Goal: Task Accomplishment & Management: Complete application form

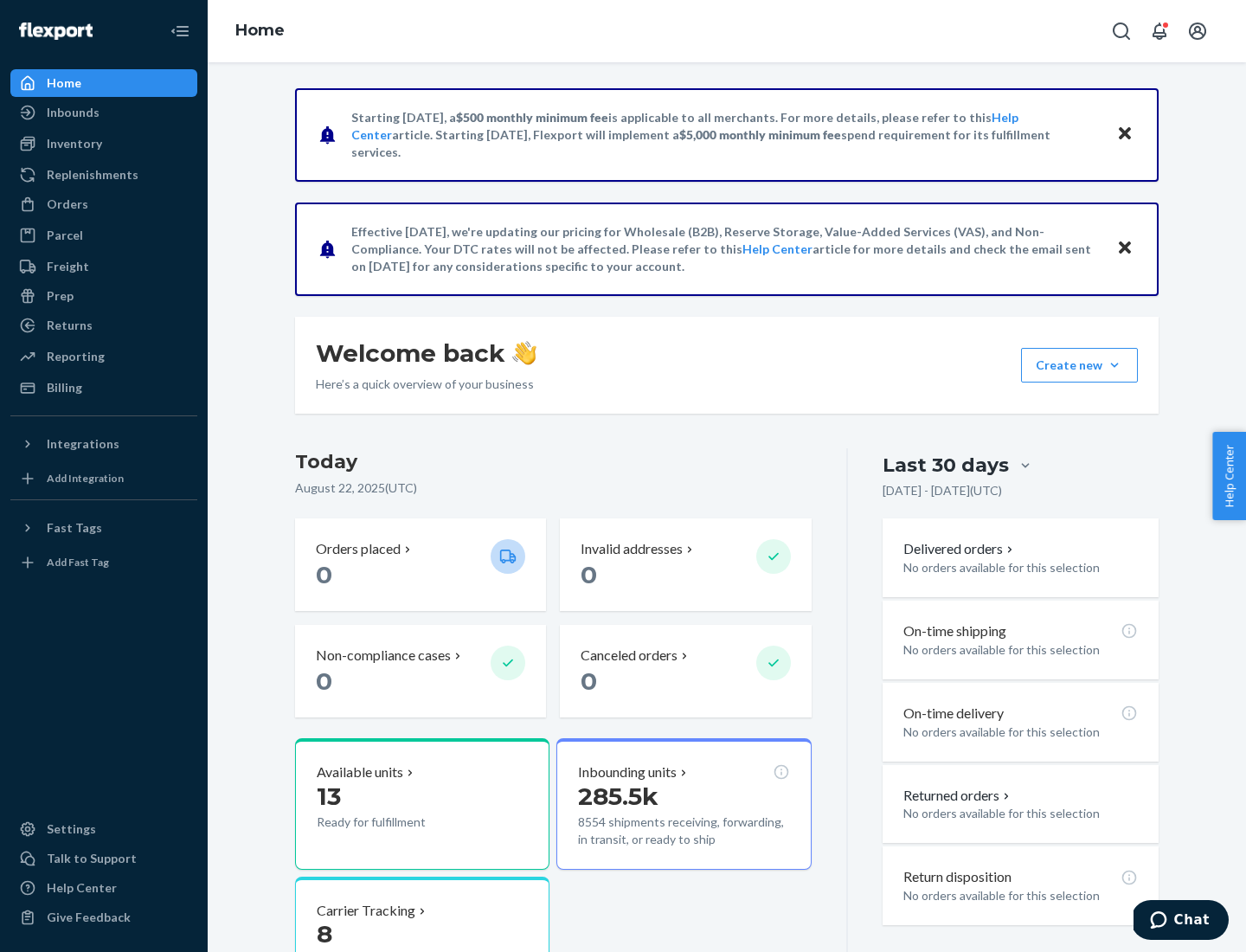
click at [1114, 365] on button "Create new Create new inbound Create new order Create new product" at bounding box center [1079, 365] width 117 height 35
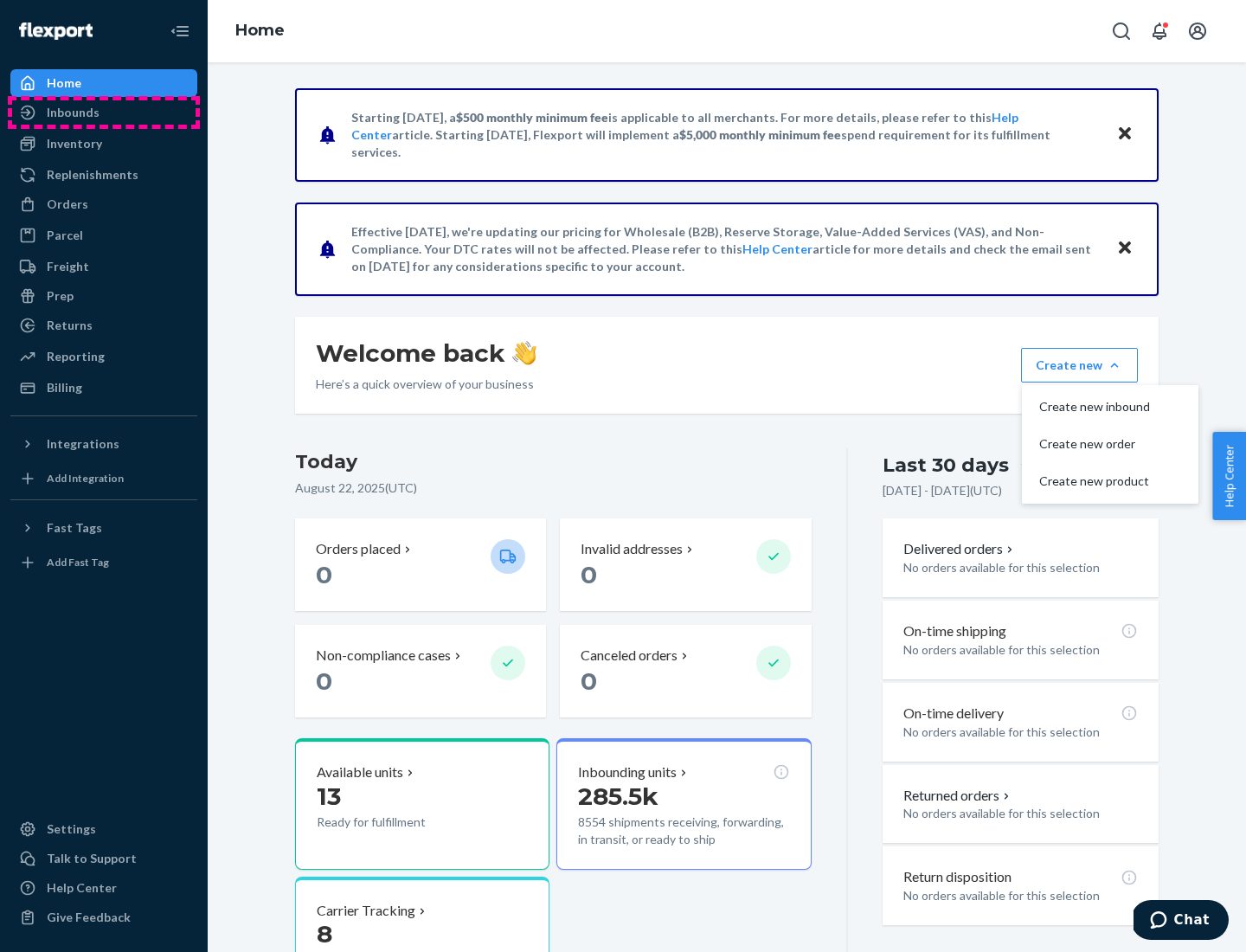
click at [104, 113] on div "Inbounds" at bounding box center [103, 113] width 184 height 24
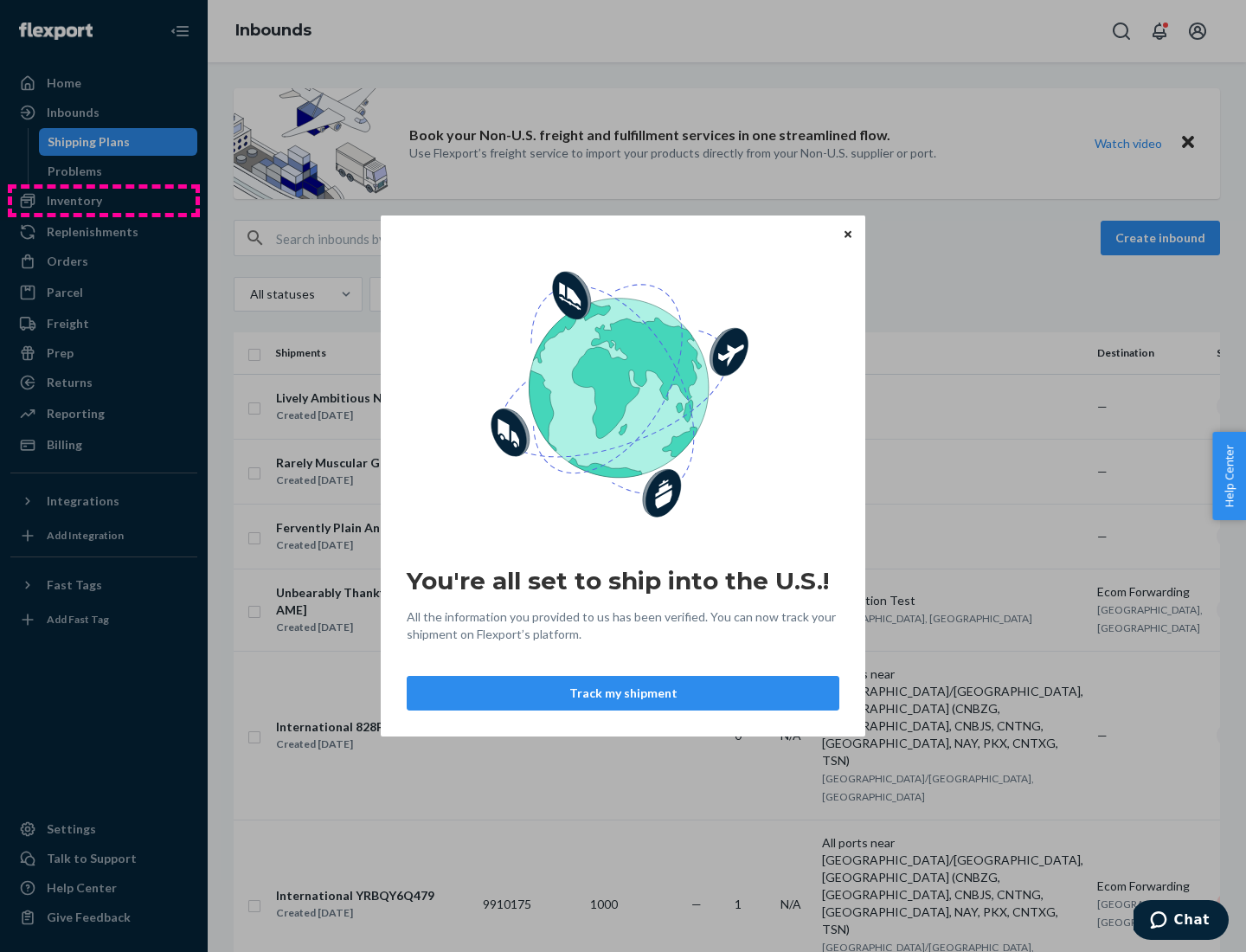
click at [104, 201] on div "You're all set to ship into the U.S.! All the information you provided to us ha…" at bounding box center [623, 476] width 1246 height 952
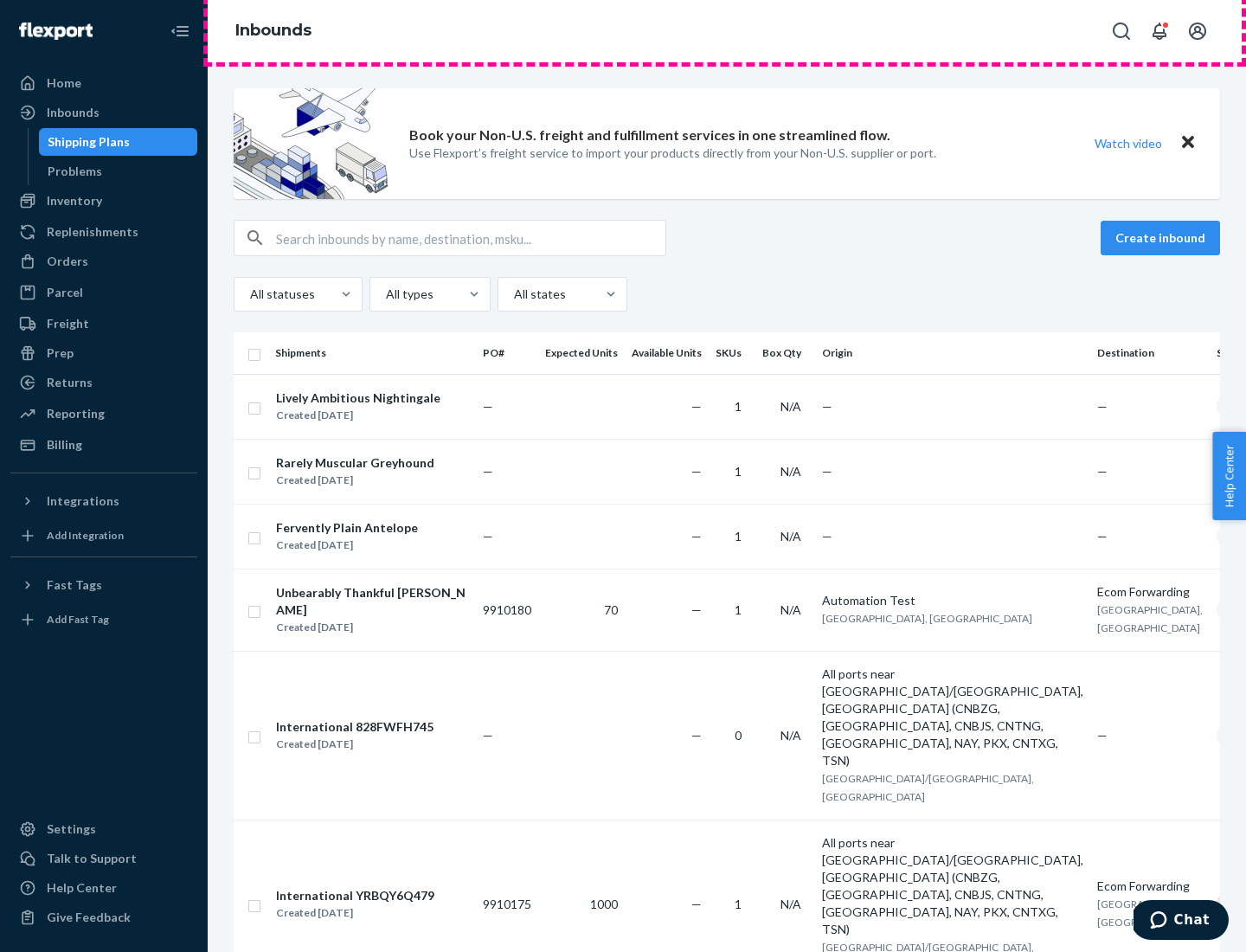
click at [727, 31] on div "Inbounds" at bounding box center [726, 31] width 1038 height 63
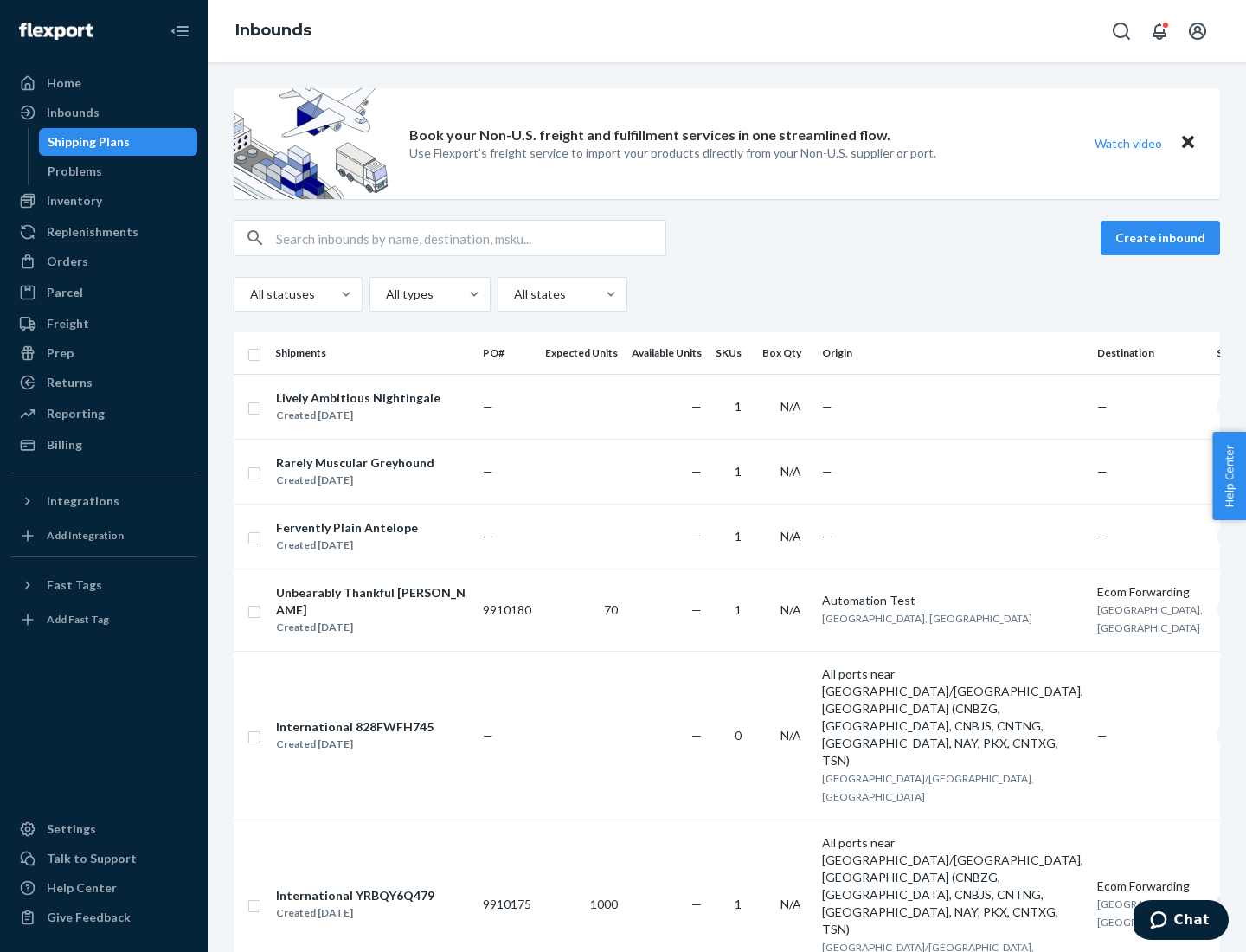
click at [727, 31] on div "Inbounds" at bounding box center [726, 31] width 1038 height 63
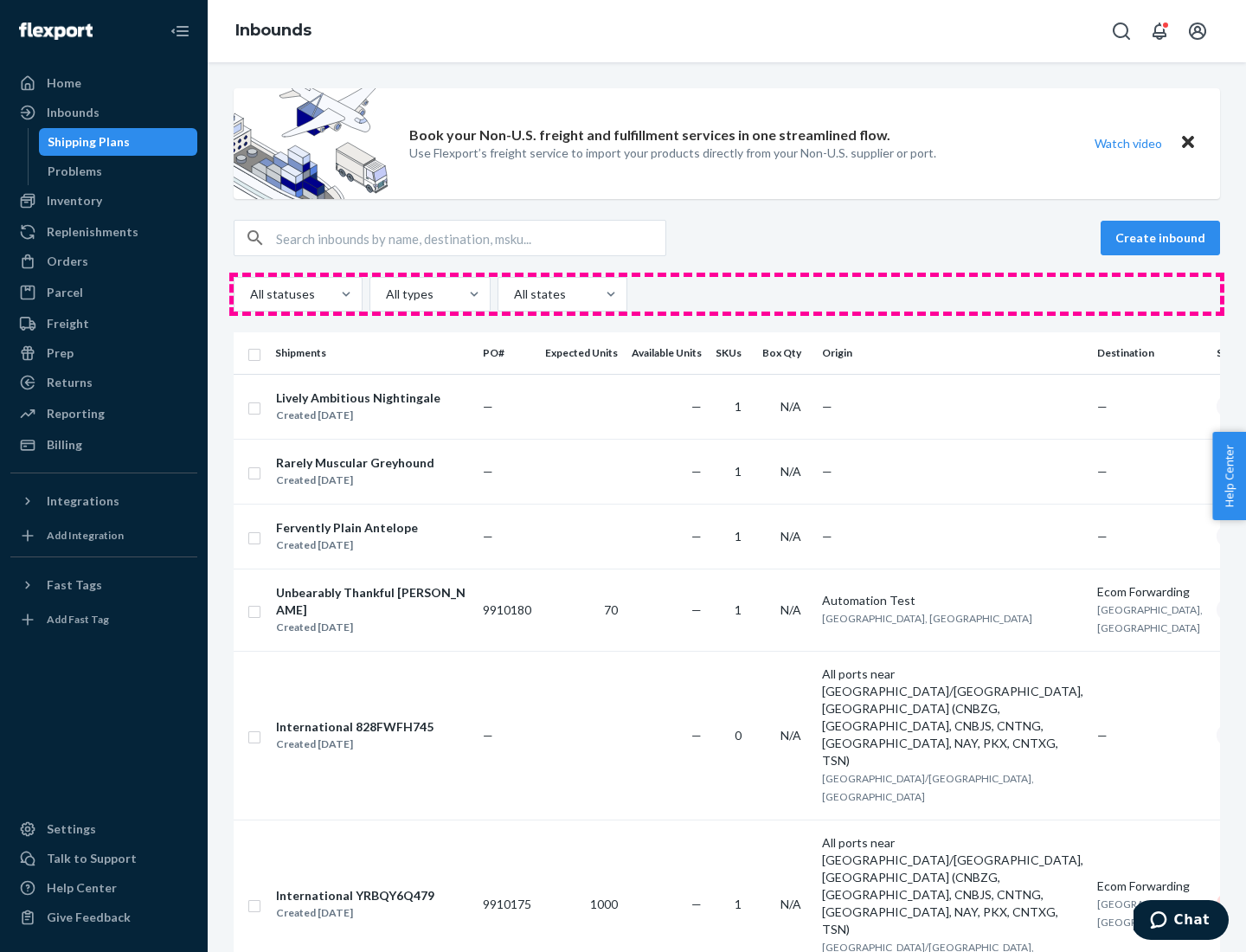
click at [727, 294] on div "All statuses All types All states" at bounding box center [726, 294] width 986 height 35
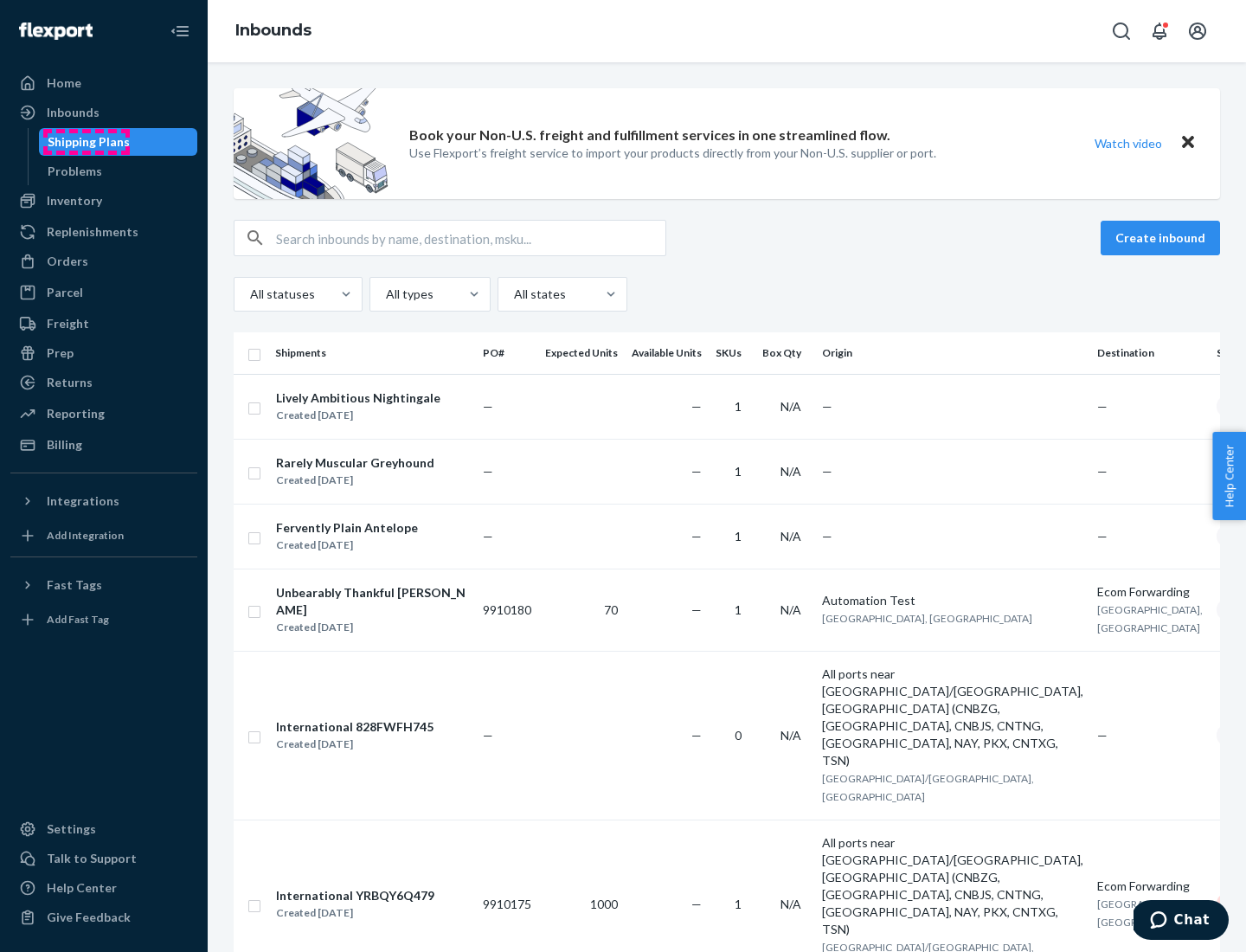
click at [86, 142] on div "Shipping Plans" at bounding box center [89, 141] width 82 height 18
click at [1163, 238] on button "Create inbound" at bounding box center [1159, 238] width 119 height 35
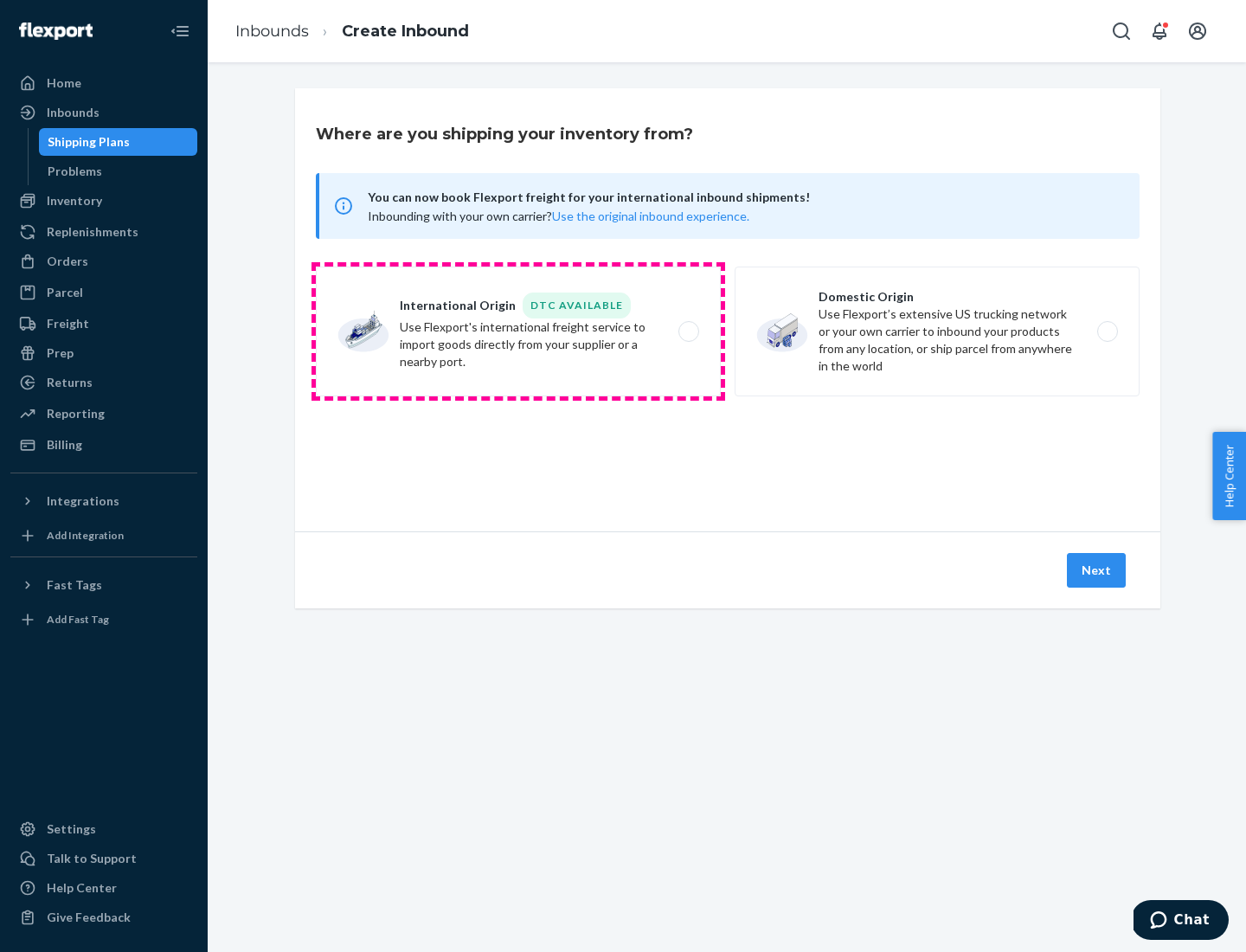
click at [518, 331] on label "International Origin DTC Available Use Flexport's international freight service…" at bounding box center [517, 331] width 405 height 130
click at [688, 331] on input "International Origin DTC Available Use Flexport's international freight service…" at bounding box center [694, 332] width 11 height 11
radio input "true"
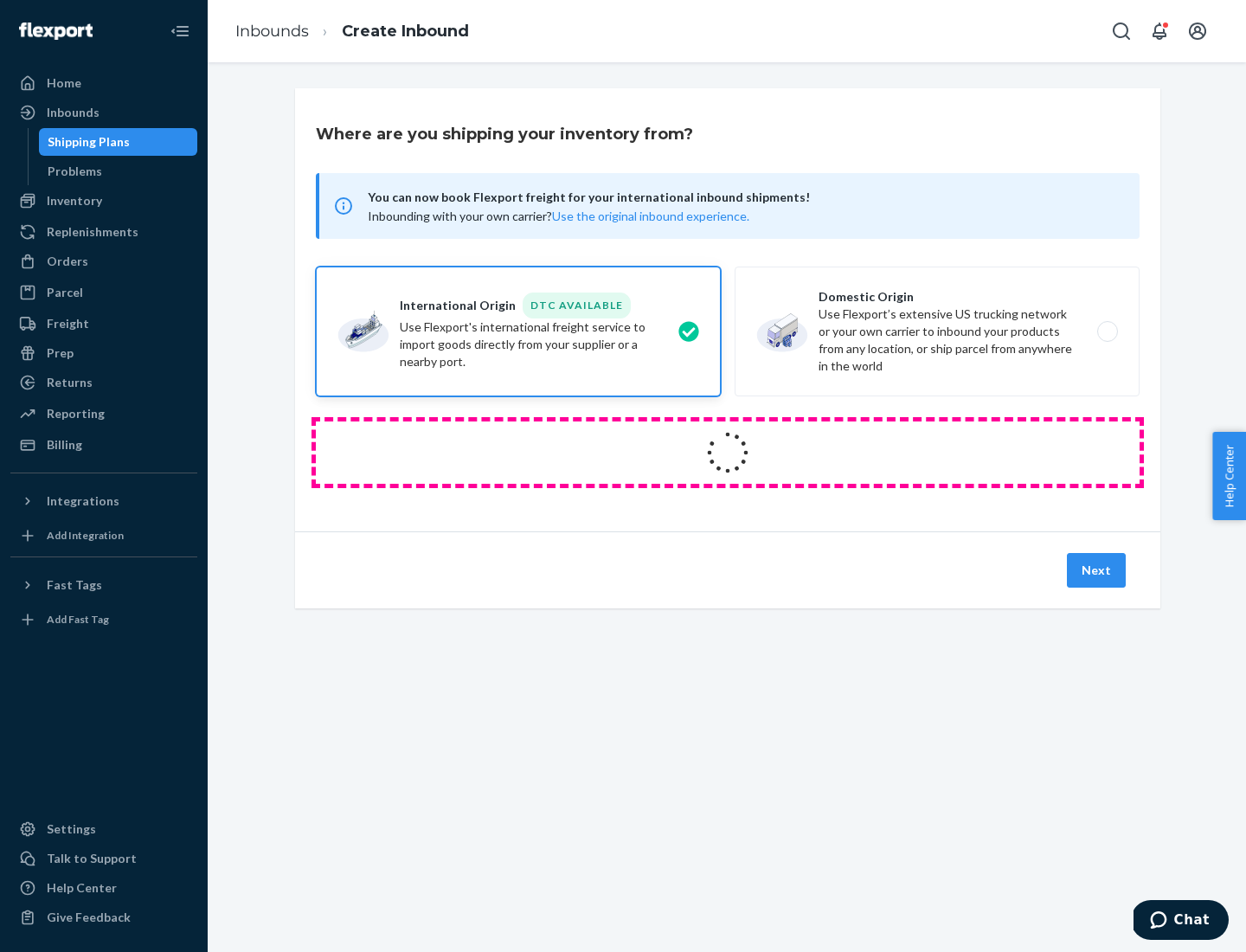
click at [728, 453] on icon at bounding box center [727, 452] width 66 height 66
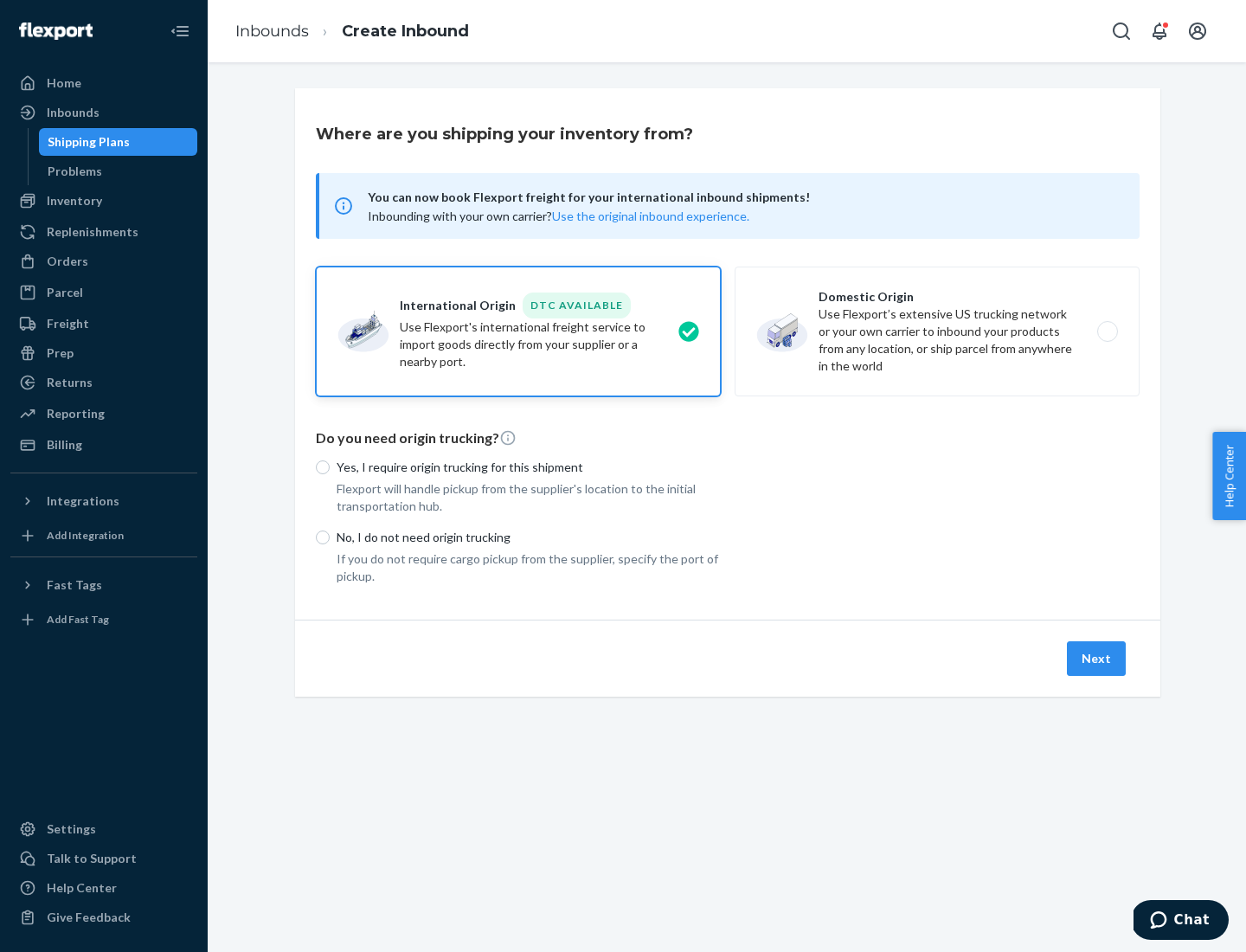
click at [528, 467] on p "Yes, I require origin trucking for this shipment" at bounding box center [528, 467] width 384 height 18
click at [329, 467] on input "Yes, I require origin trucking for this shipment" at bounding box center [322, 467] width 14 height 14
radio input "true"
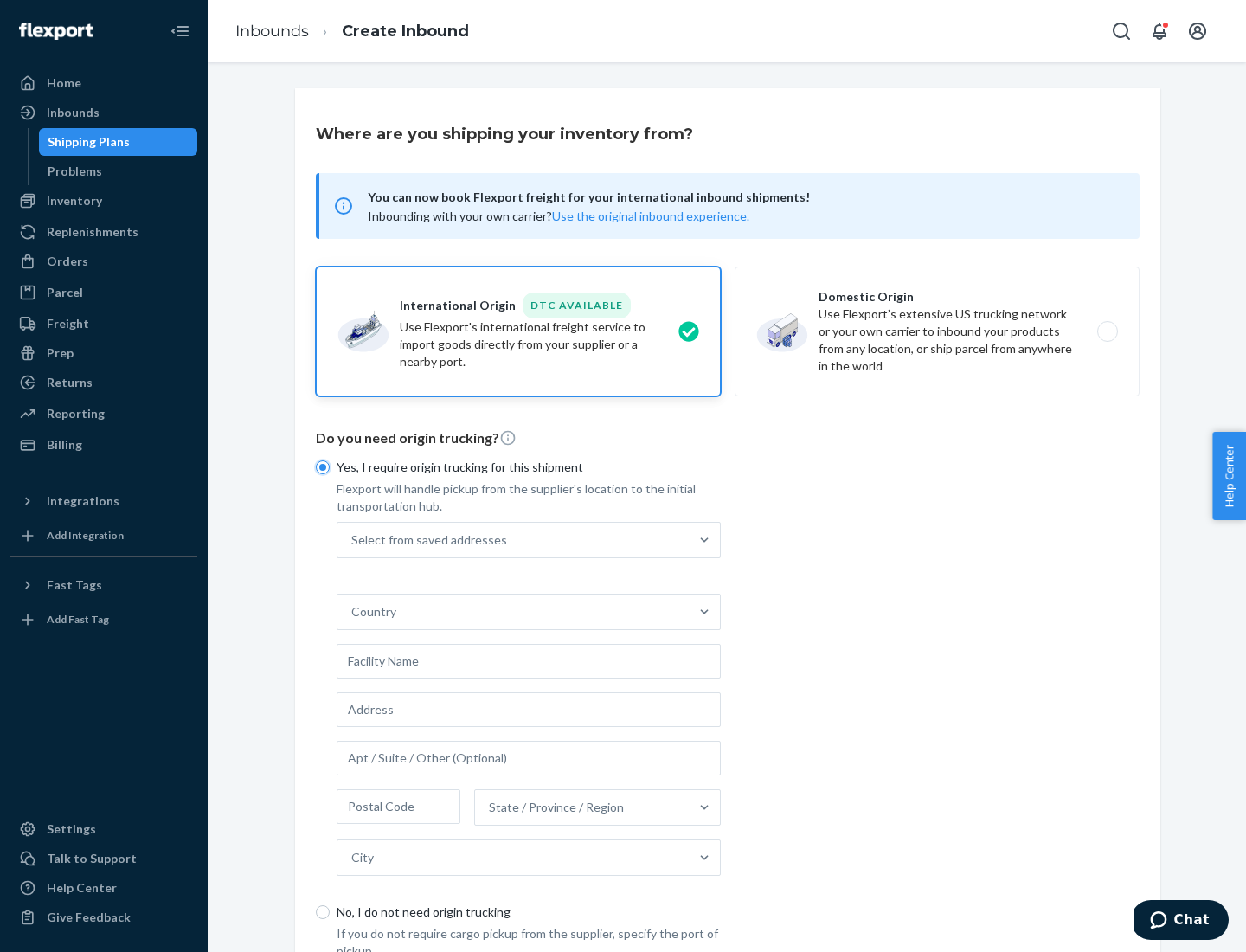
scroll to position [33, 0]
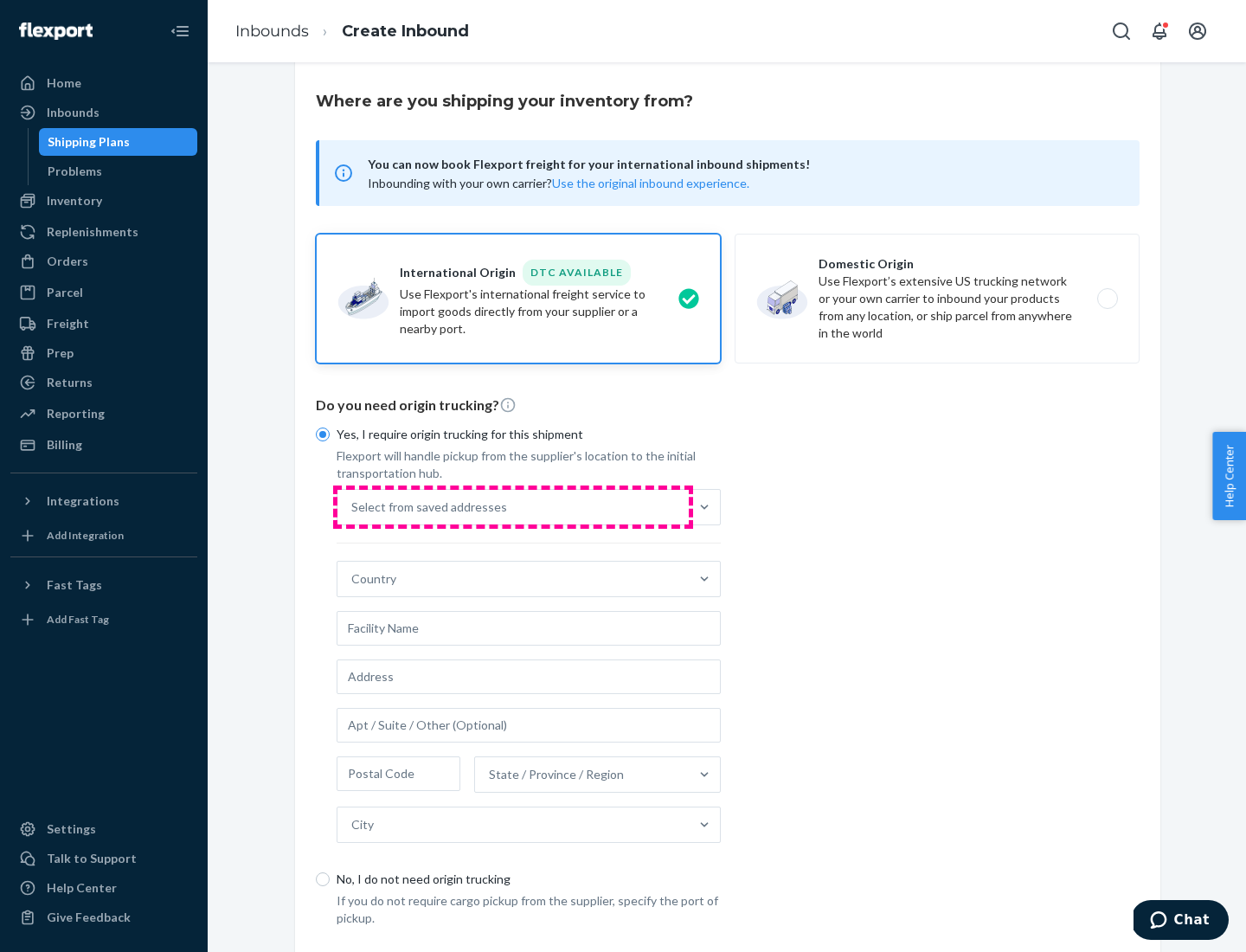
click at [513, 506] on div "Select from saved addresses" at bounding box center [513, 507] width 351 height 35
click at [353, 506] on input "Select from saved addresses" at bounding box center [352, 506] width 2 height 18
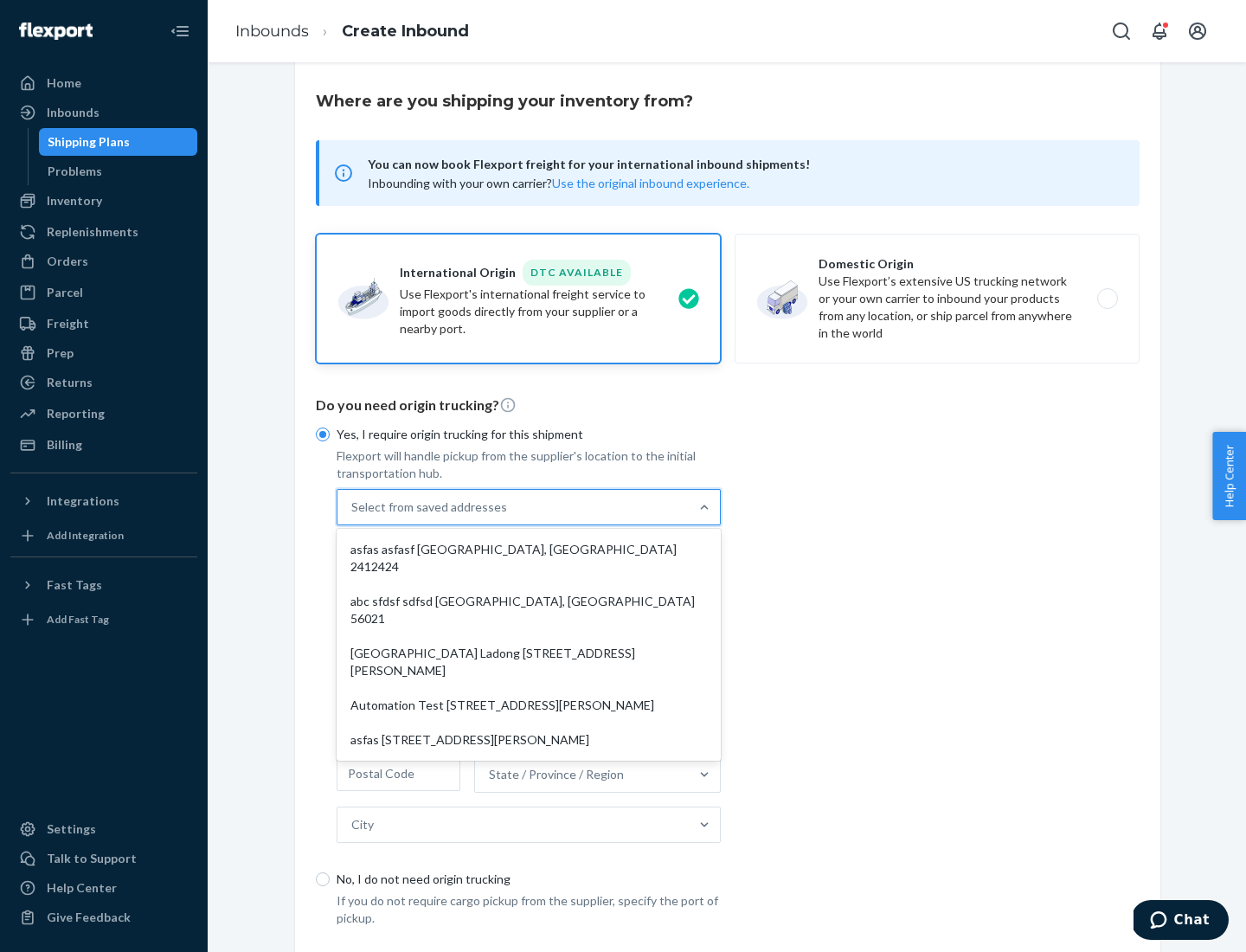
scroll to position [76, 0]
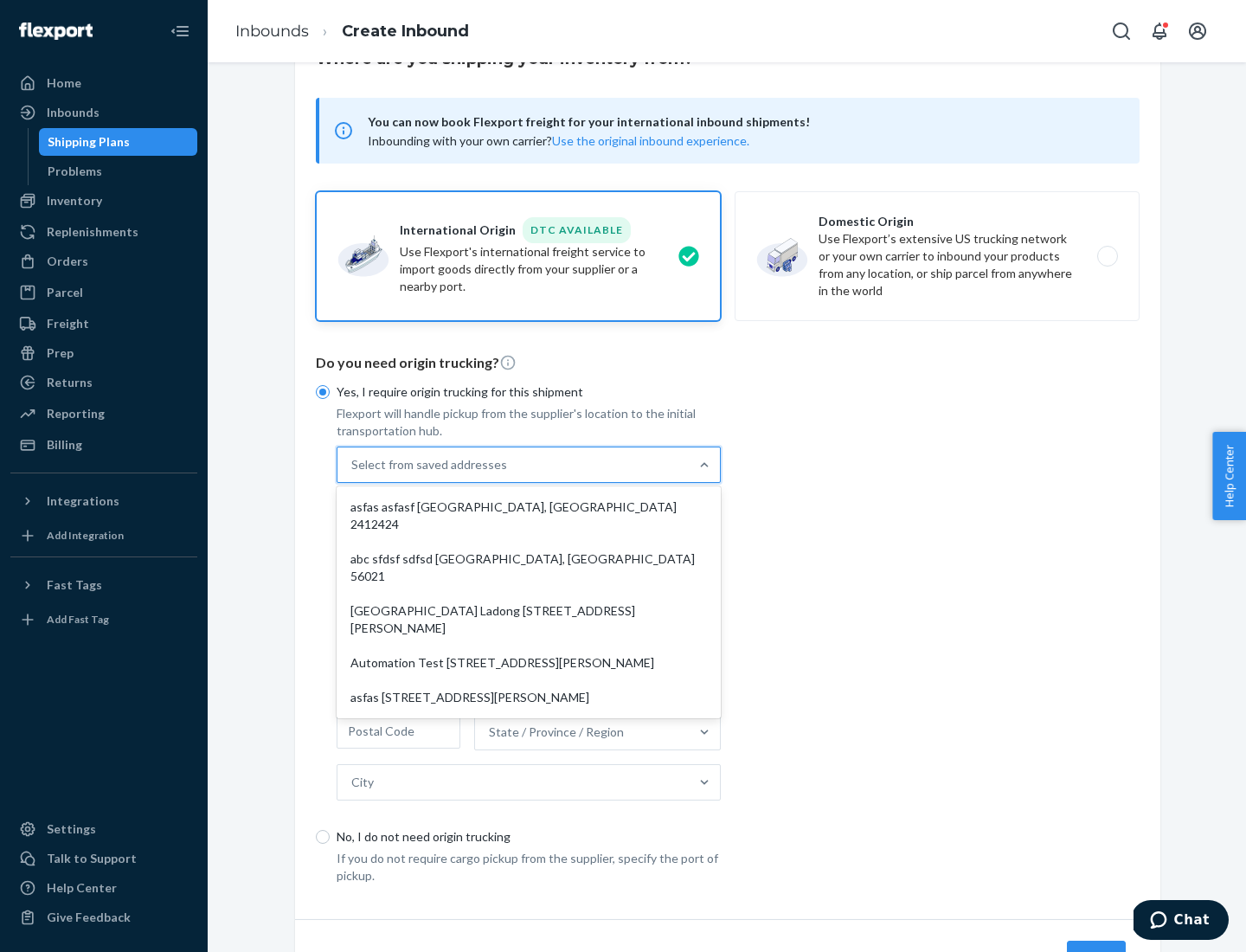
click at [528, 506] on div "asfas asfasf [GEOGRAPHIC_DATA], [GEOGRAPHIC_DATA] 2412424" at bounding box center [528, 516] width 377 height 52
click at [353, 473] on input "option asfas asfasf [GEOGRAPHIC_DATA], [GEOGRAPHIC_DATA] 2412424 focused, 1 of …" at bounding box center [352, 464] width 2 height 18
type input "asfas"
type input "asfasf"
type input "2412424"
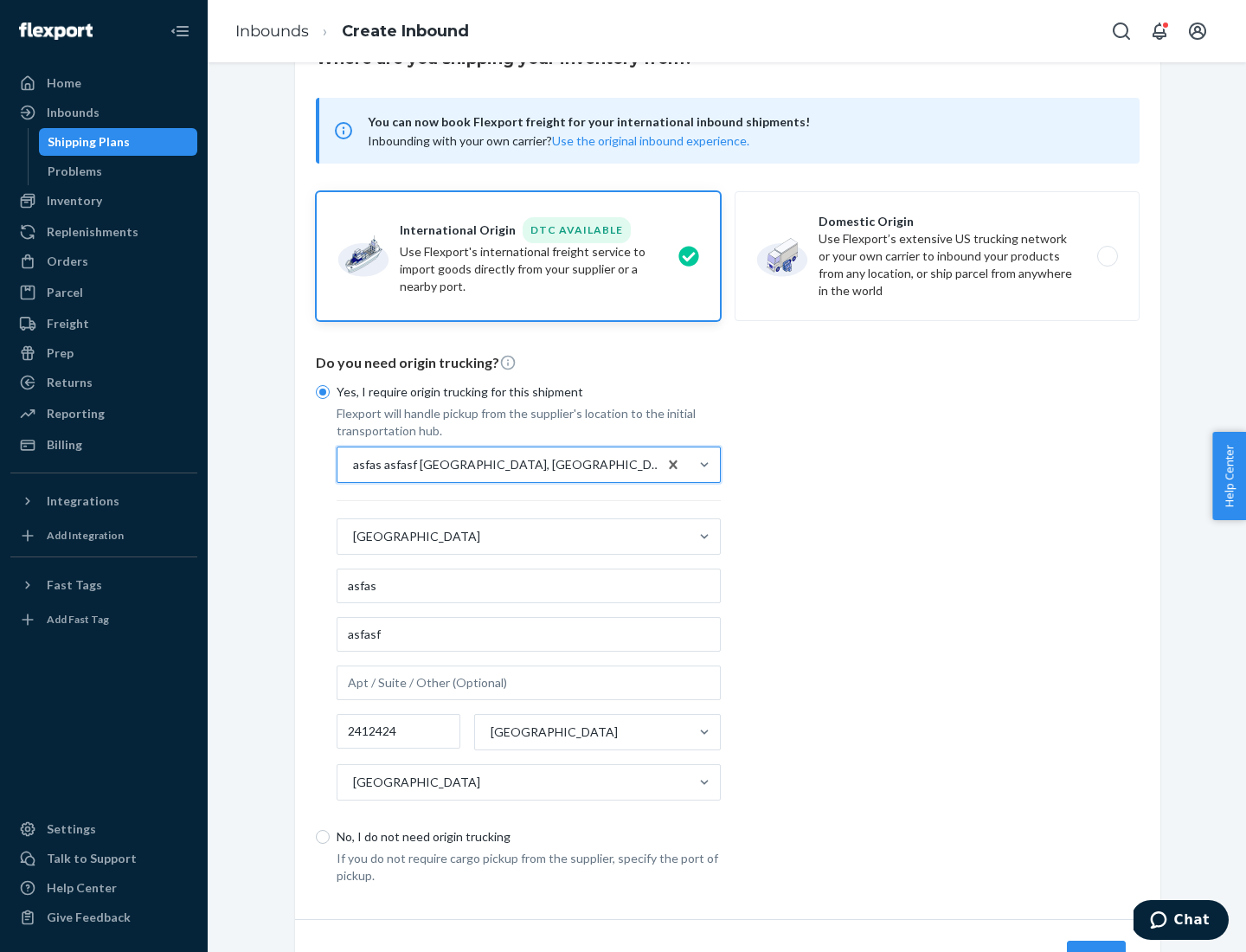
scroll to position [161, 0]
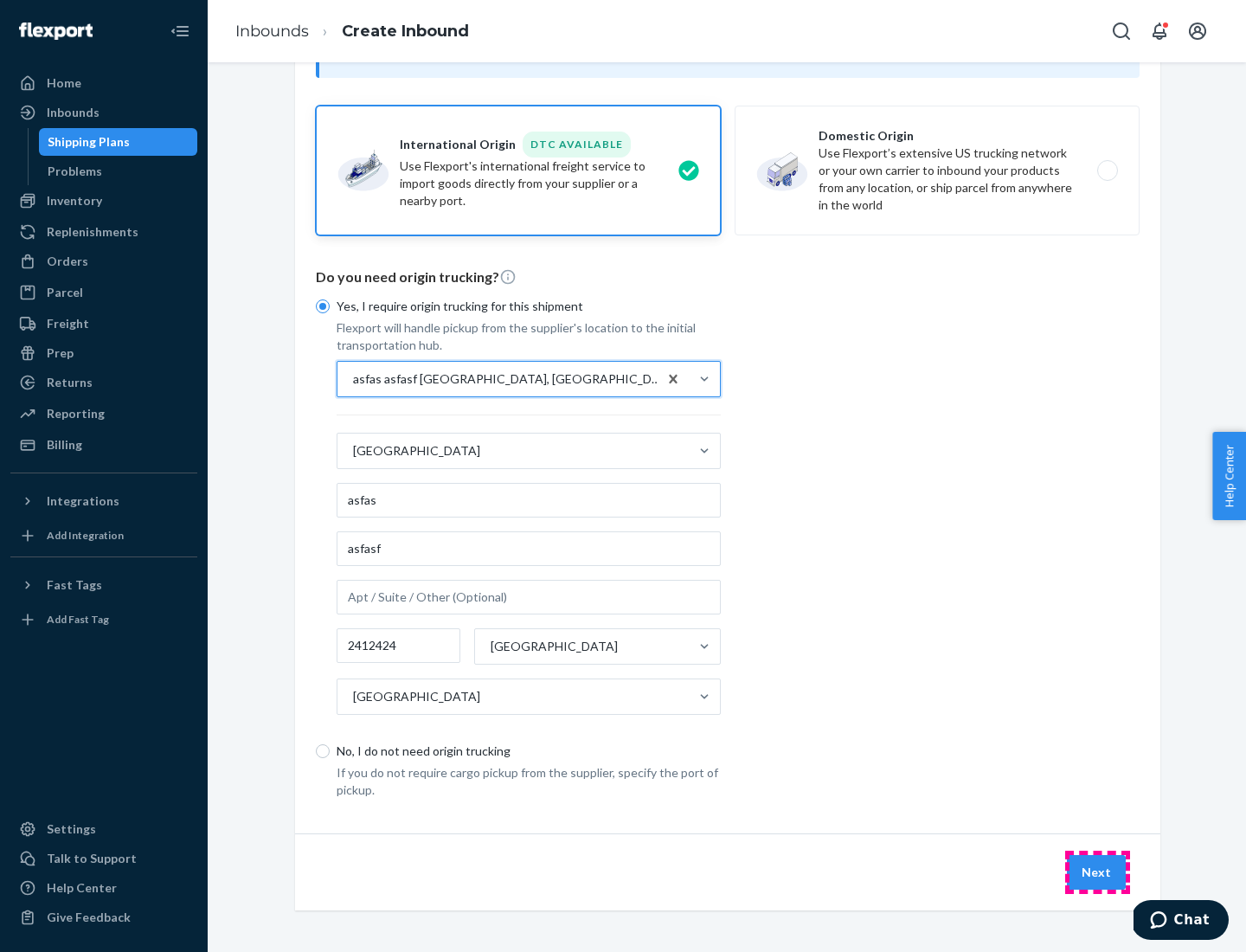
click at [1097, 871] on button "Next" at bounding box center [1096, 873] width 59 height 35
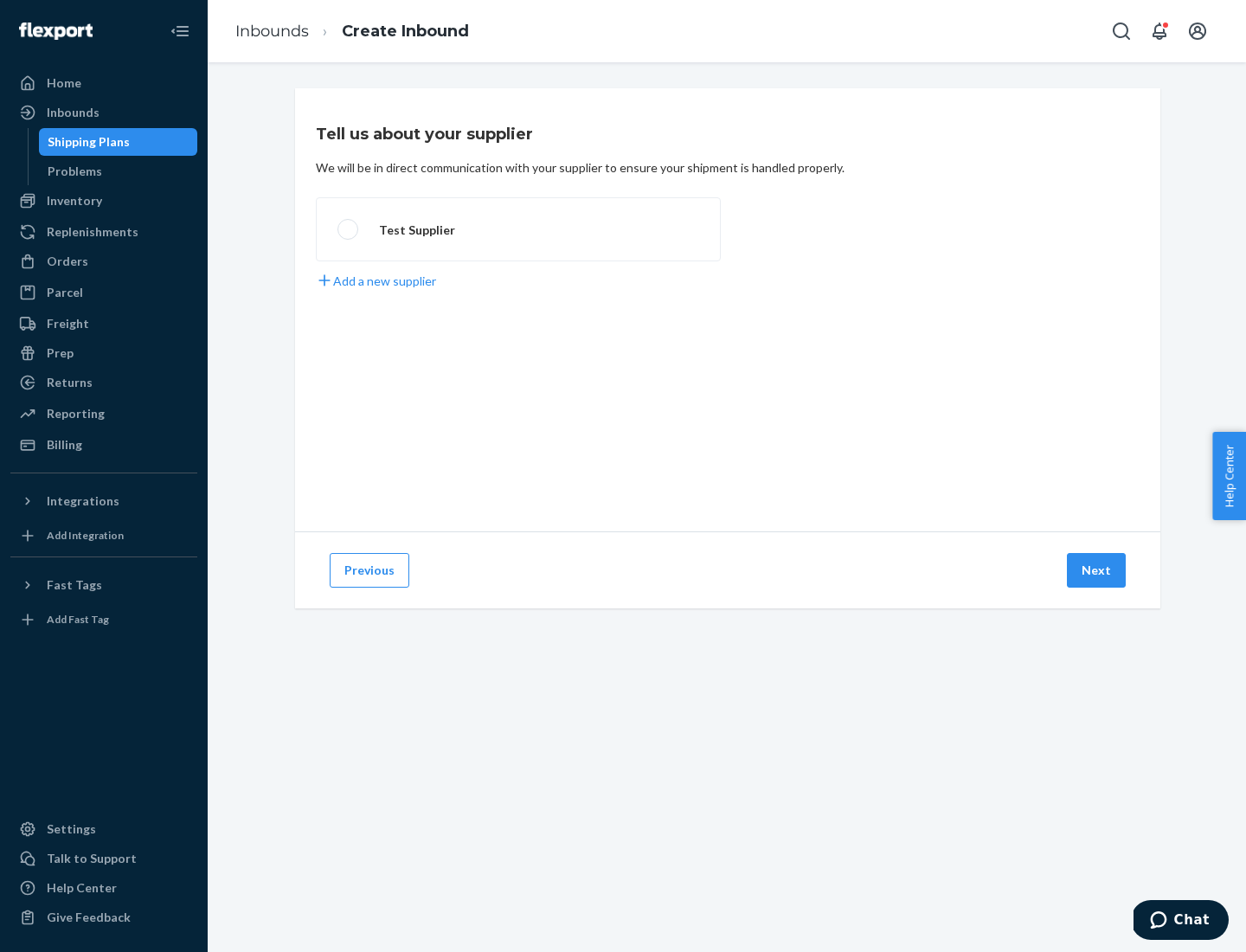
click at [518, 230] on label "Test Supplier" at bounding box center [517, 229] width 405 height 64
click at [349, 230] on input "Test Supplier" at bounding box center [343, 230] width 11 height 11
radio input "true"
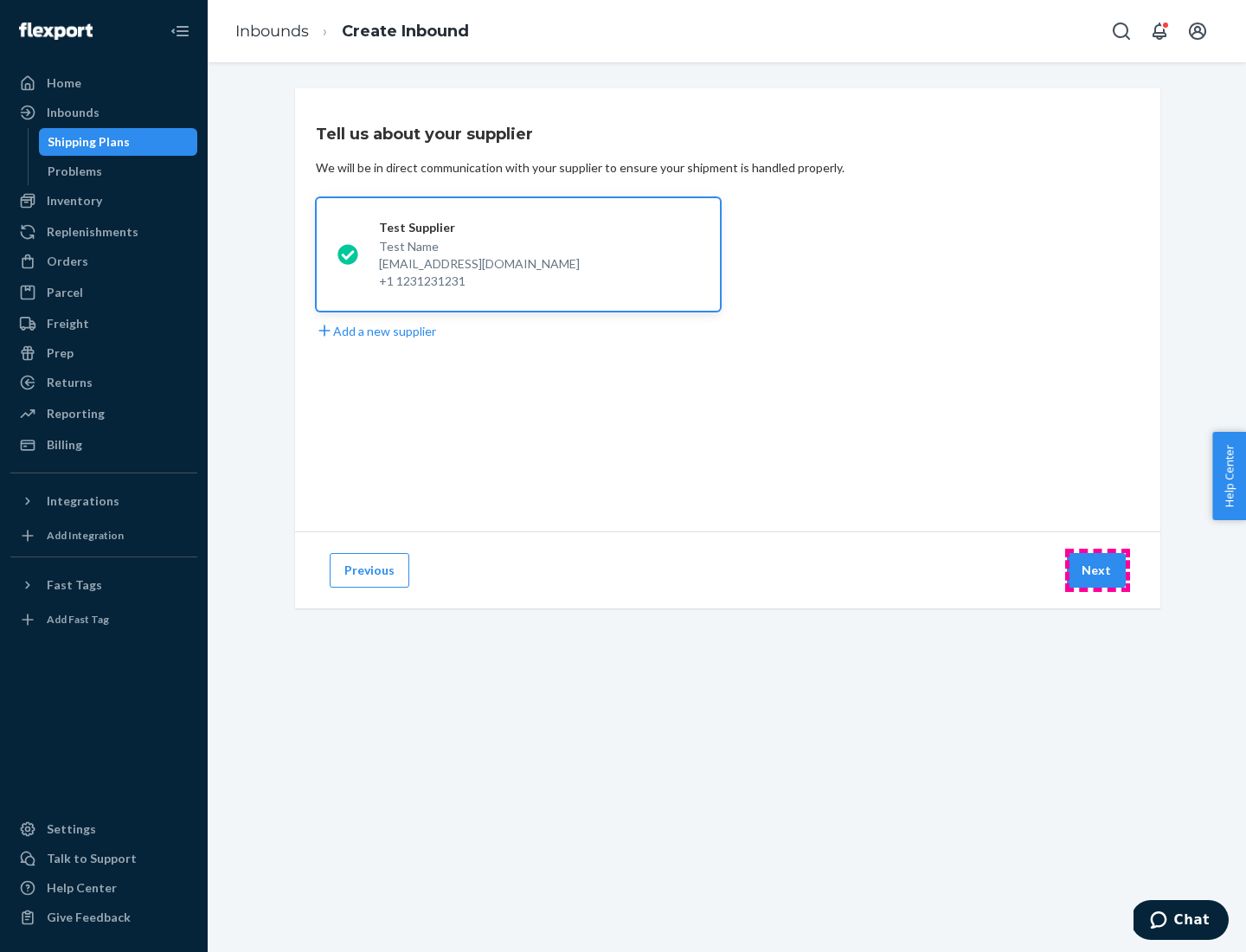
click at [1097, 570] on button "Next" at bounding box center [1096, 570] width 59 height 35
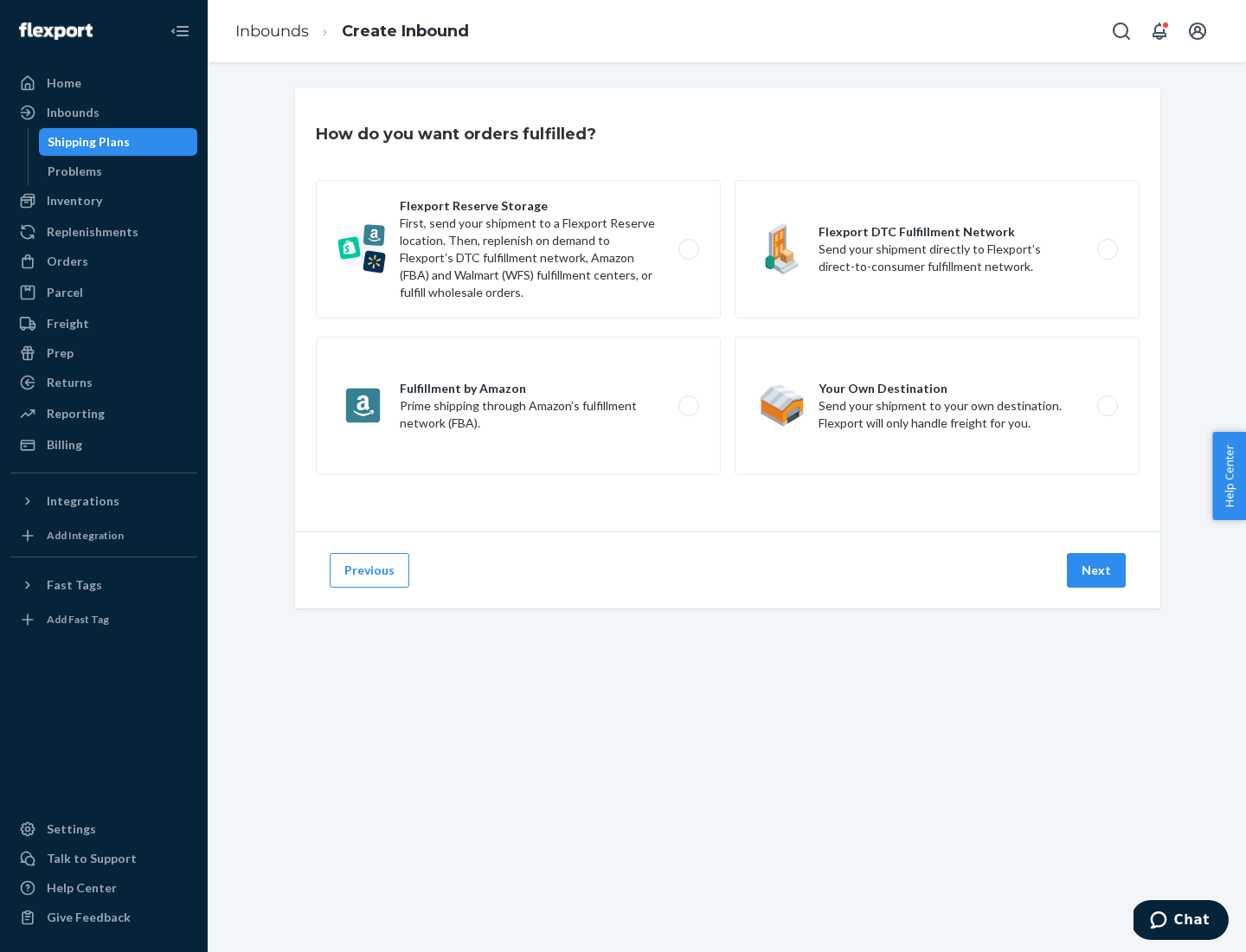
click at [518, 406] on label "Fulfillment by Amazon Prime shipping through Amazon’s fulfillment network (FBA)." at bounding box center [517, 406] width 405 height 138
click at [688, 406] on input "Fulfillment by Amazon Prime shipping through Amazon’s fulfillment network (FBA)." at bounding box center [694, 406] width 11 height 11
radio input "true"
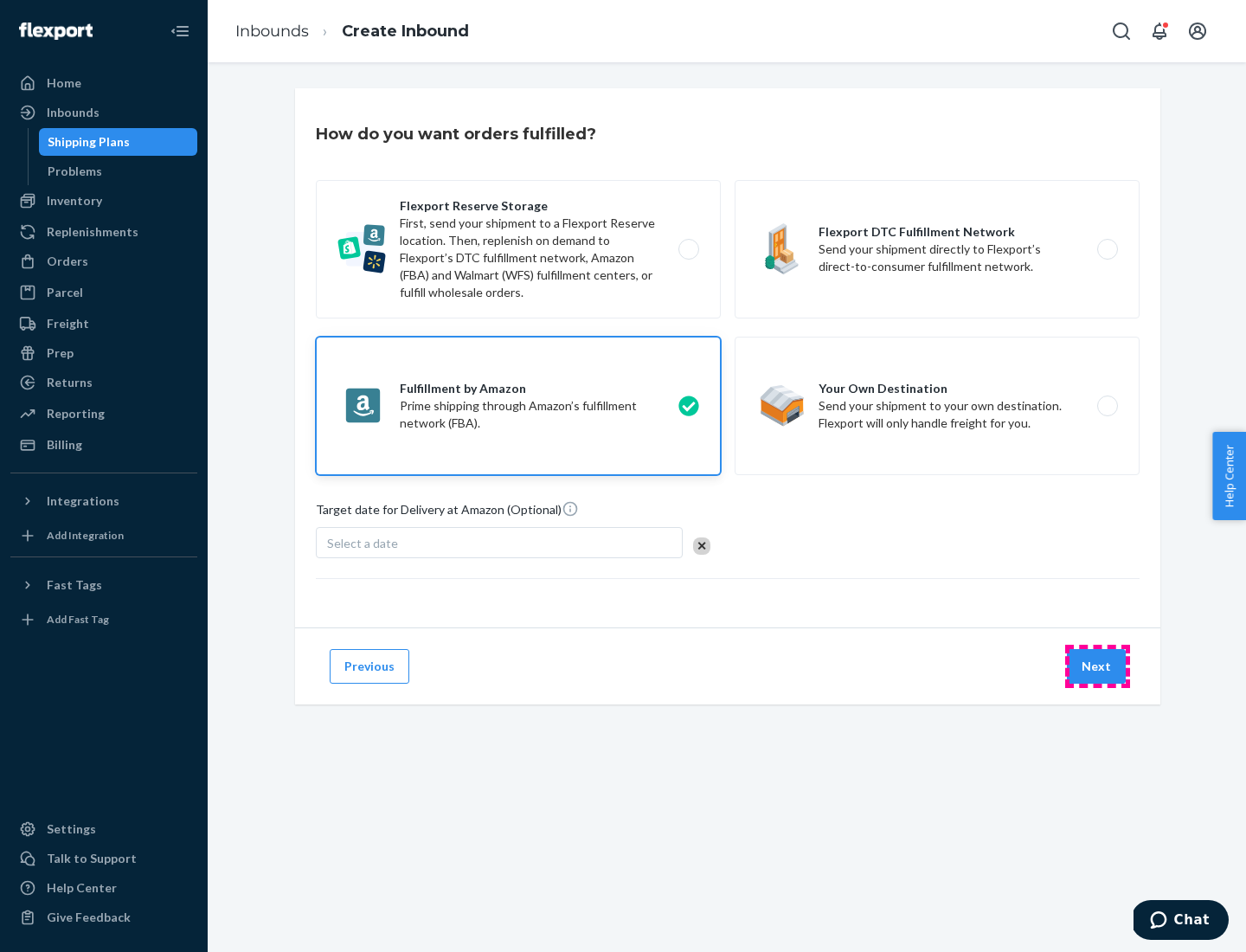
click at [1097, 666] on button "Next" at bounding box center [1096, 666] width 59 height 35
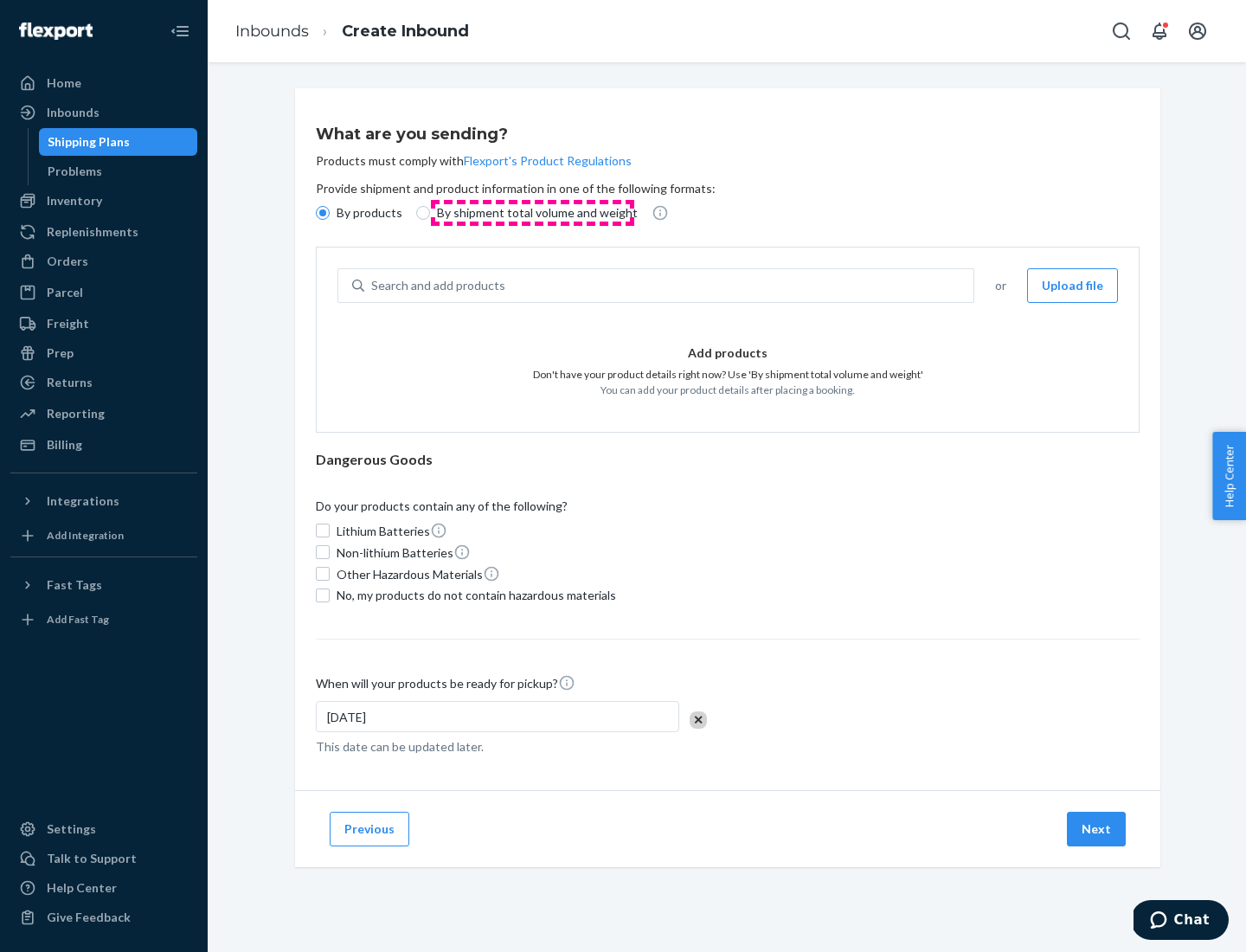
click at [532, 213] on p "By shipment total volume and weight" at bounding box center [538, 212] width 201 height 18
click at [430, 213] on input "By shipment total volume and weight" at bounding box center [422, 212] width 14 height 14
radio input "true"
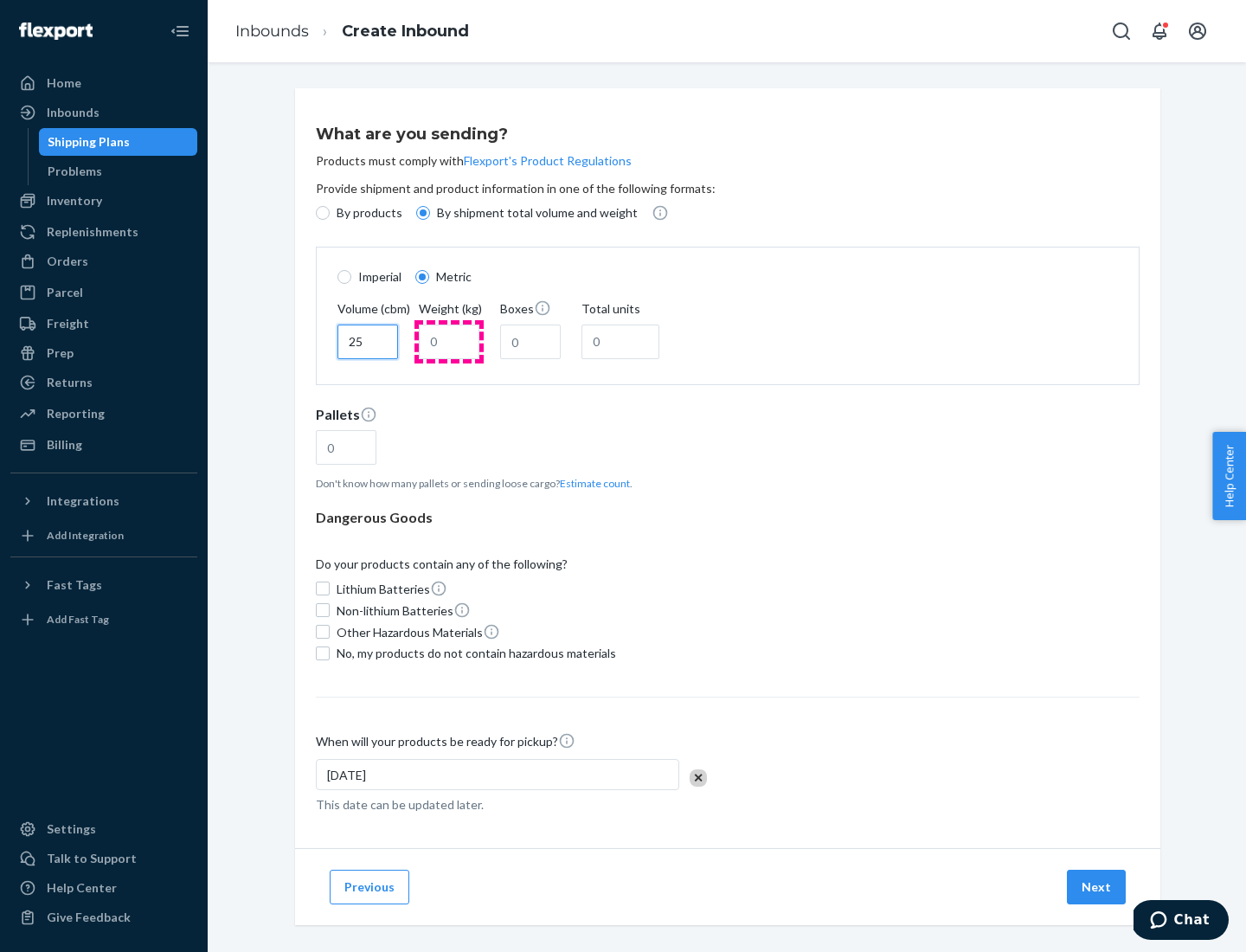
type input "25"
type input "100"
type input "50"
type input "500"
click at [591, 482] on button "Estimate count" at bounding box center [595, 483] width 70 height 15
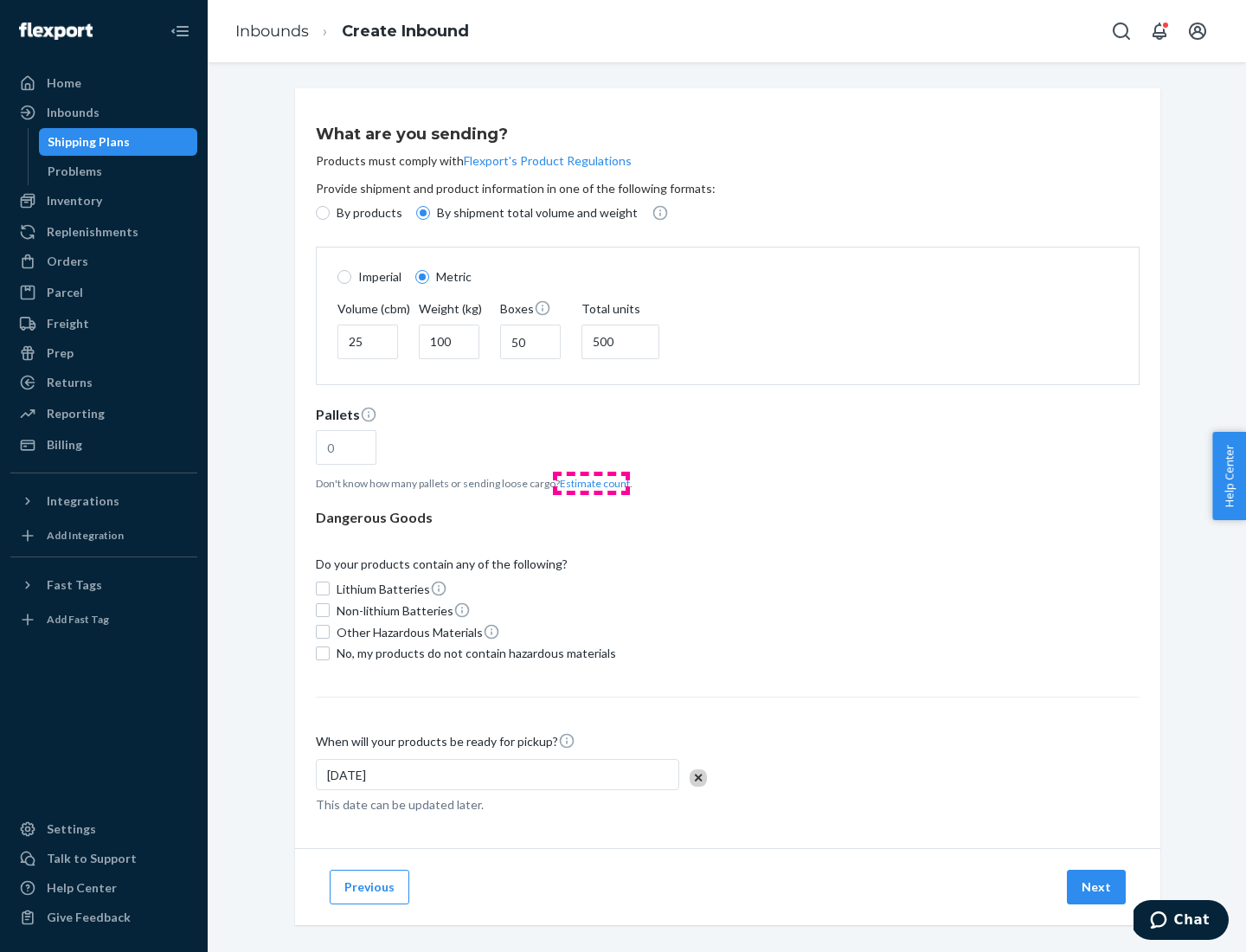
type input "16"
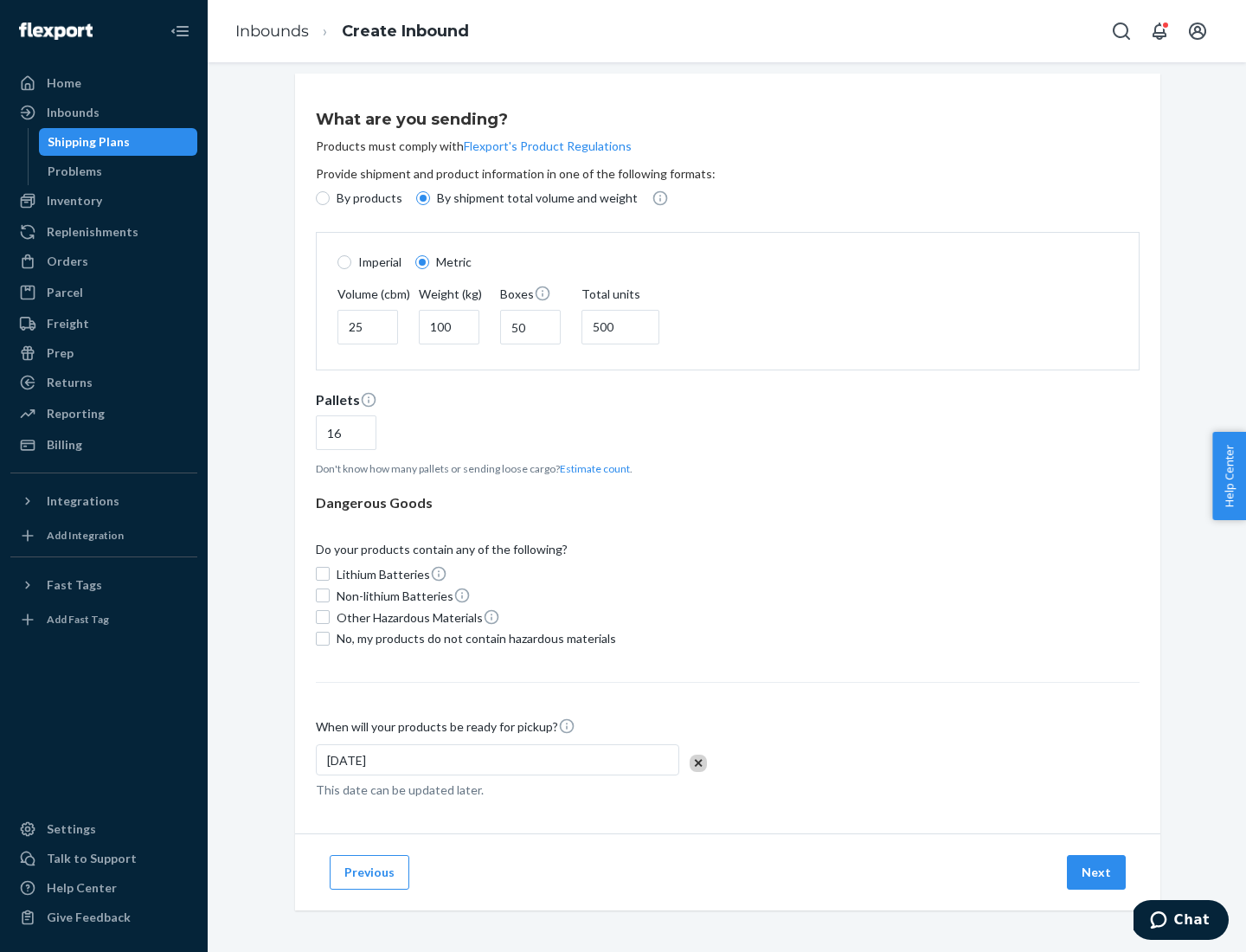
click at [473, 637] on span "No, my products do not contain hazardous materials" at bounding box center [476, 638] width 279 height 18
click at [329, 637] on input "No, my products do not contain hazardous materials" at bounding box center [322, 638] width 14 height 14
checkbox input "true"
click at [1097, 871] on button "Next" at bounding box center [1096, 873] width 59 height 35
